Goal: Book appointment/travel/reservation

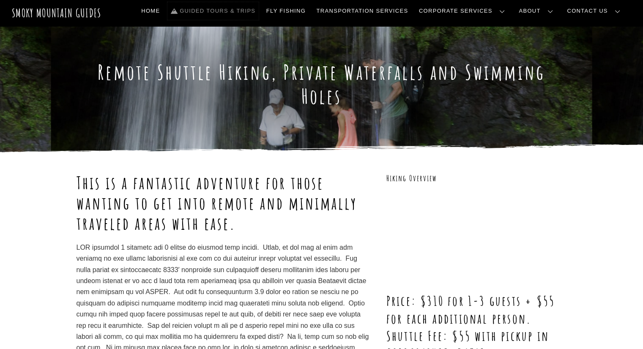
click at [259, 9] on link "Guided Tours & Trips" at bounding box center [212, 11] width 91 height 18
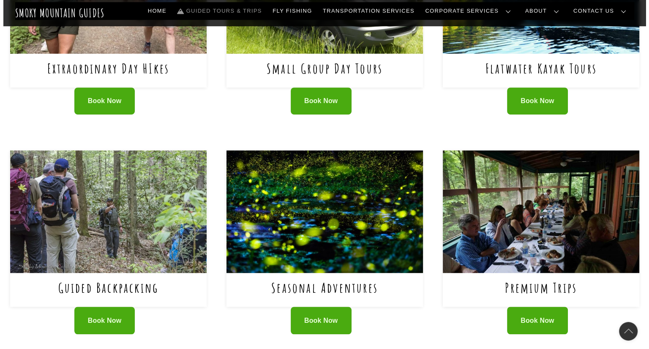
scroll to position [380, 0]
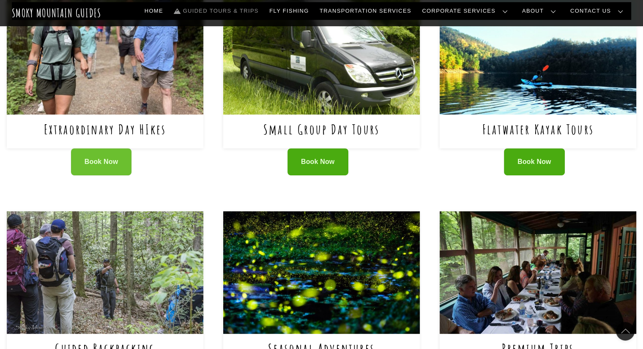
click at [95, 163] on span "Book Now" at bounding box center [102, 162] width 34 height 9
